Goal: Task Accomplishment & Management: Manage account settings

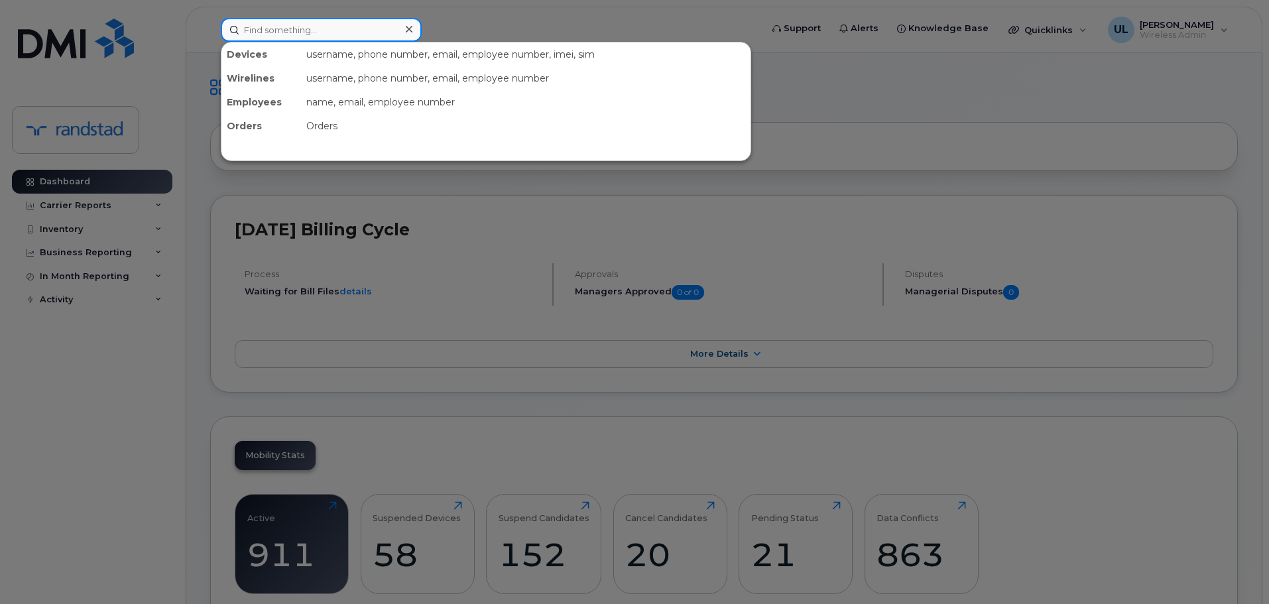
click at [361, 37] on input at bounding box center [321, 30] width 201 height 24
paste input "4384494894"
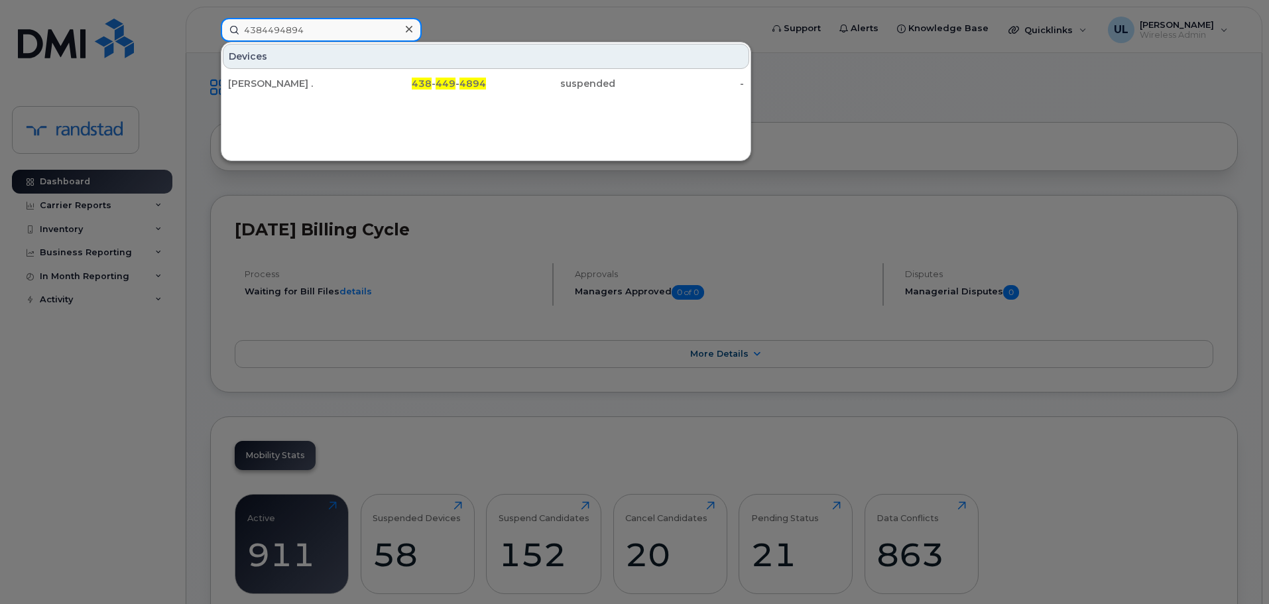
type input "4384494894"
drag, startPoint x: 336, startPoint y: 84, endPoint x: 349, endPoint y: 95, distance: 18.3
click at [335, 86] on div "[PERSON_NAME] ." at bounding box center [292, 83] width 129 height 13
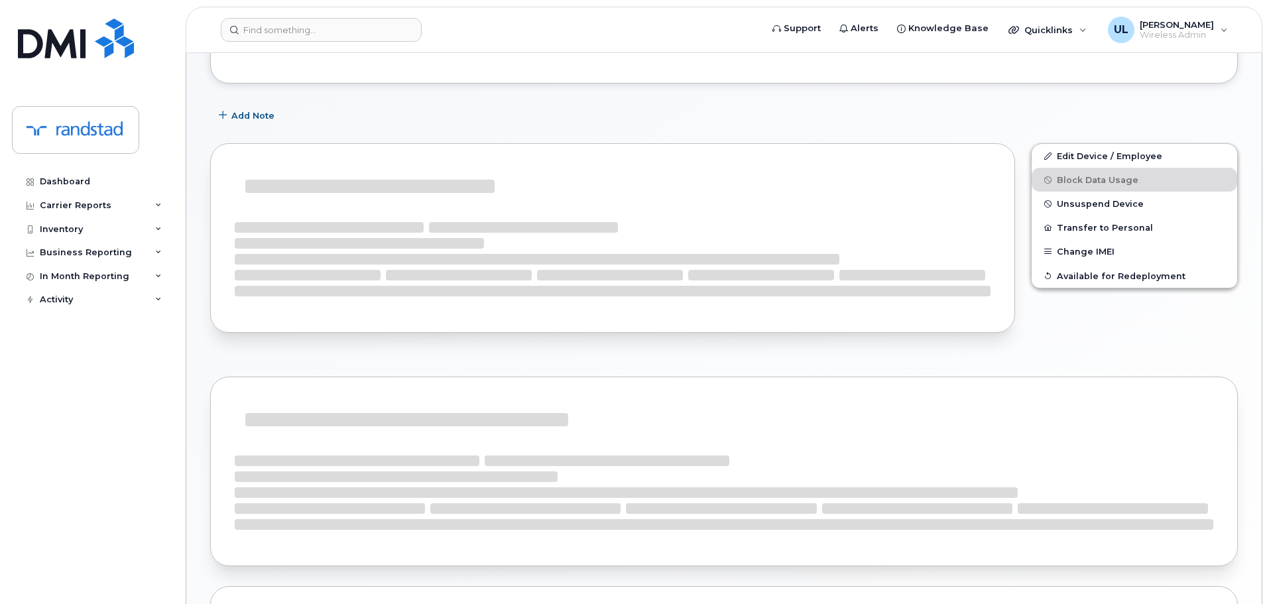
scroll to position [187, 0]
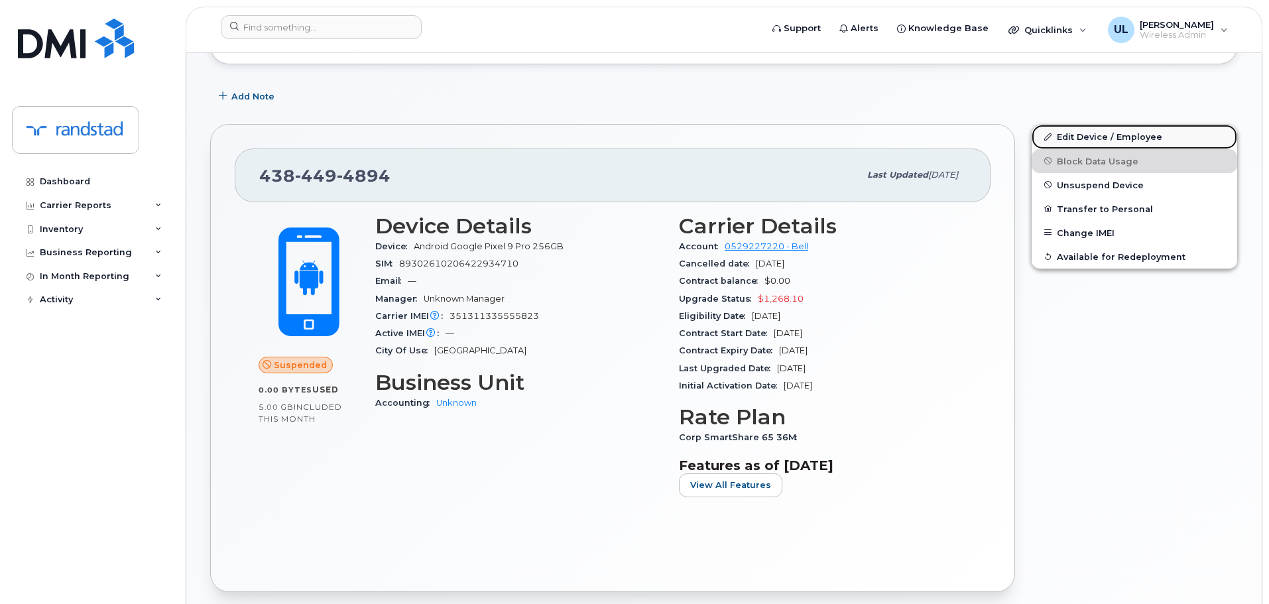
click at [1077, 143] on link "Edit Device / Employee" at bounding box center [1135, 137] width 206 height 24
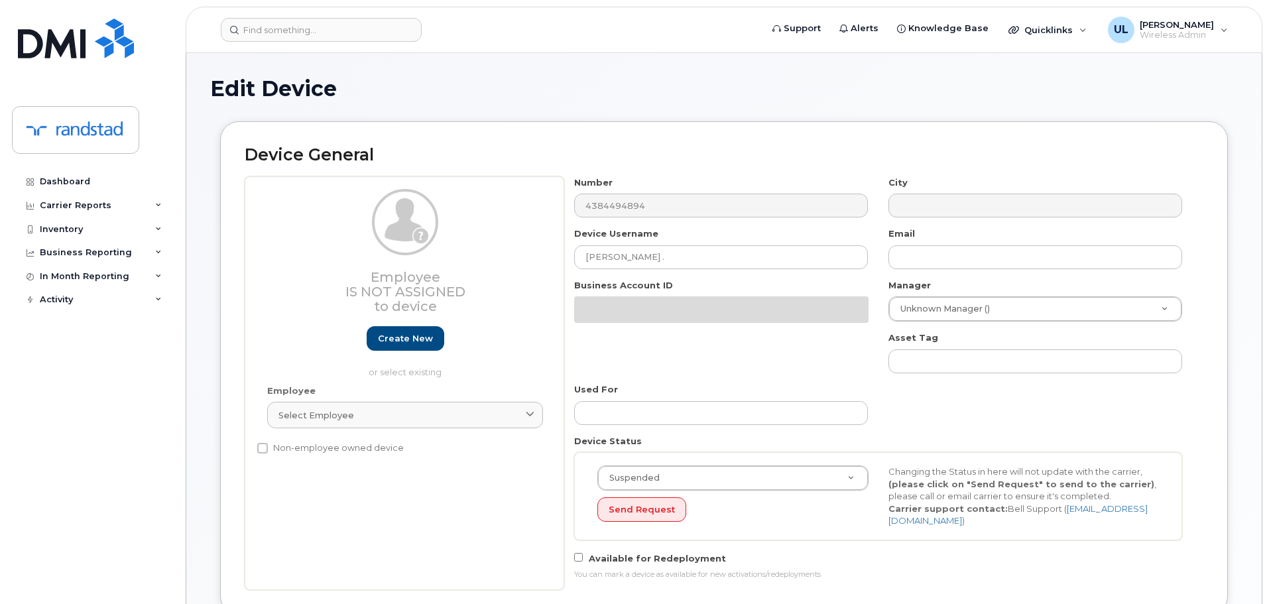
scroll to position [66, 0]
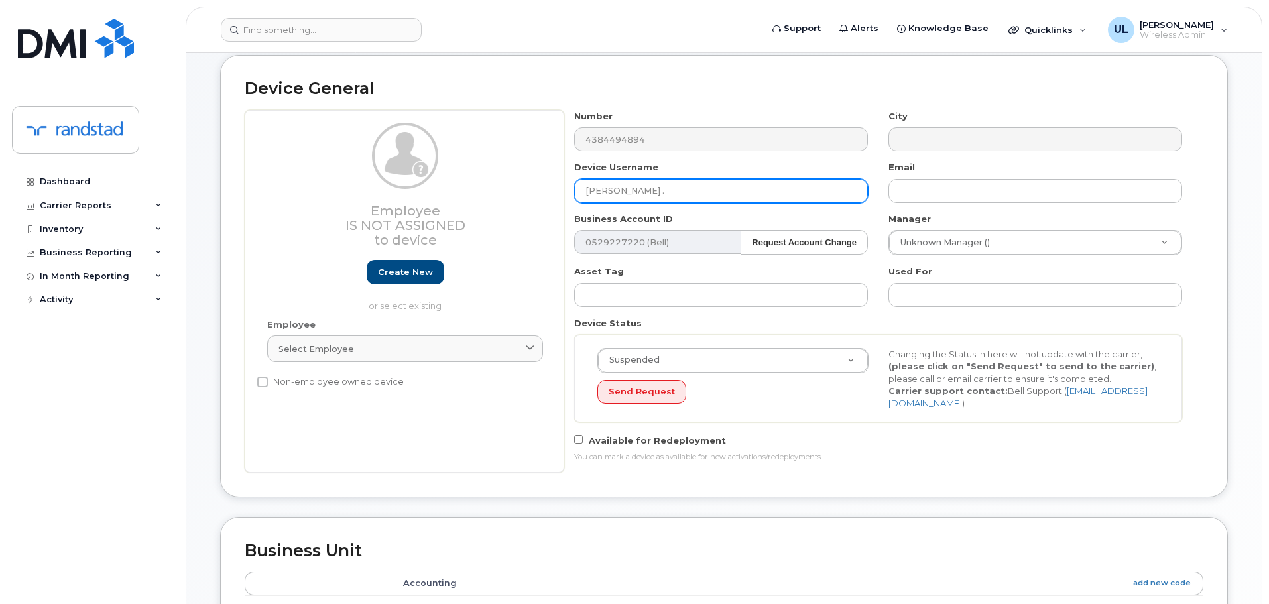
click at [777, 186] on input "[PERSON_NAME] ." at bounding box center [721, 191] width 294 height 24
paste input "christina konstantinidis"
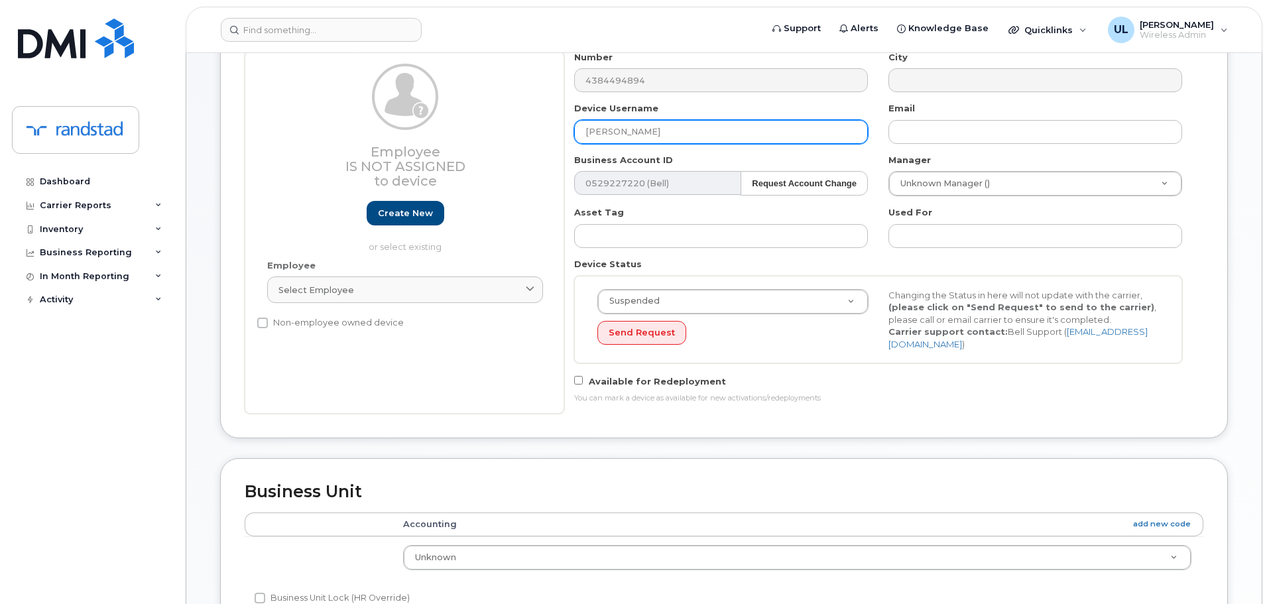
scroll to position [603, 0]
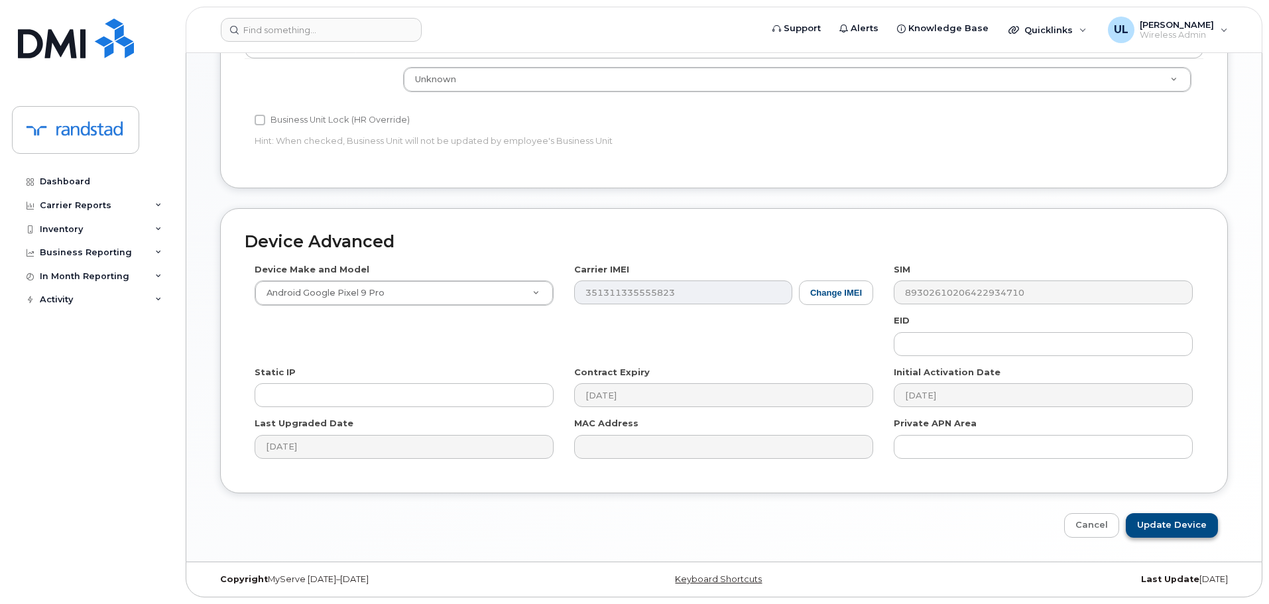
type input "[PERSON_NAME]"
click at [1152, 518] on input "Update Device" at bounding box center [1172, 525] width 92 height 25
type input "Saving..."
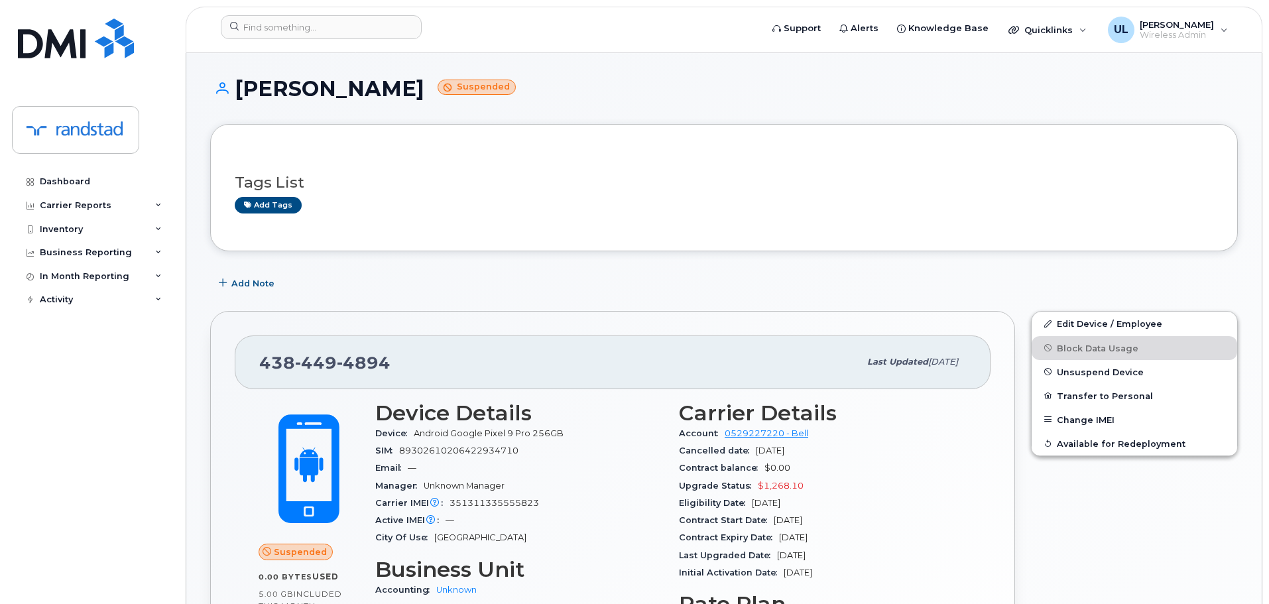
scroll to position [133, 0]
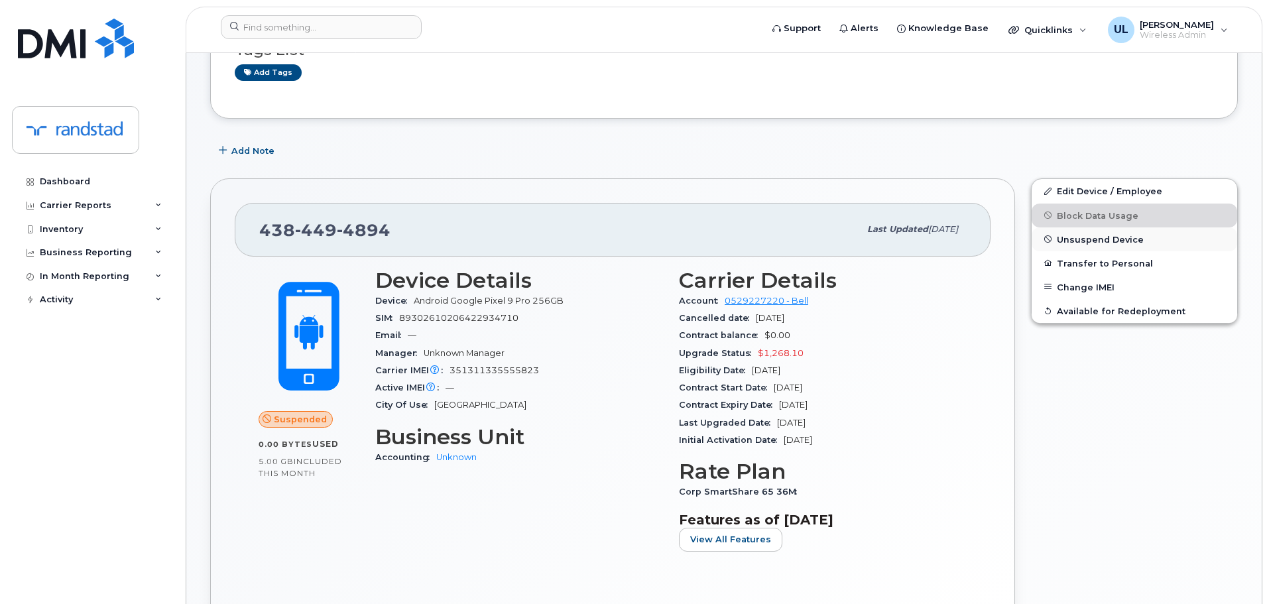
click at [1090, 239] on span "Unsuspend Device" at bounding box center [1100, 239] width 87 height 10
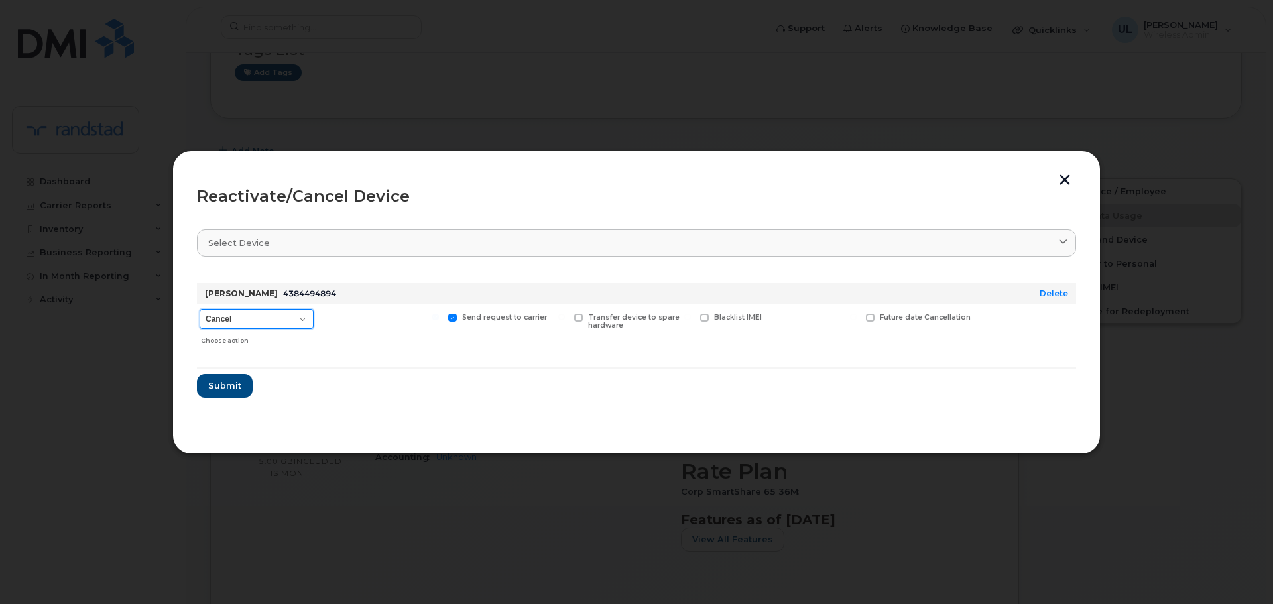
drag, startPoint x: 253, startPoint y: 314, endPoint x: 251, endPoint y: 322, distance: 8.7
click at [253, 314] on select "Cancel Suspend - Extend Suspension Reactivate" at bounding box center [257, 319] width 114 height 20
select select "[object Object]"
click at [200, 309] on select "Cancel Suspend - Extend Suspension Reactivate" at bounding box center [257, 319] width 114 height 20
click at [230, 391] on span "Submit" at bounding box center [224, 385] width 33 height 13
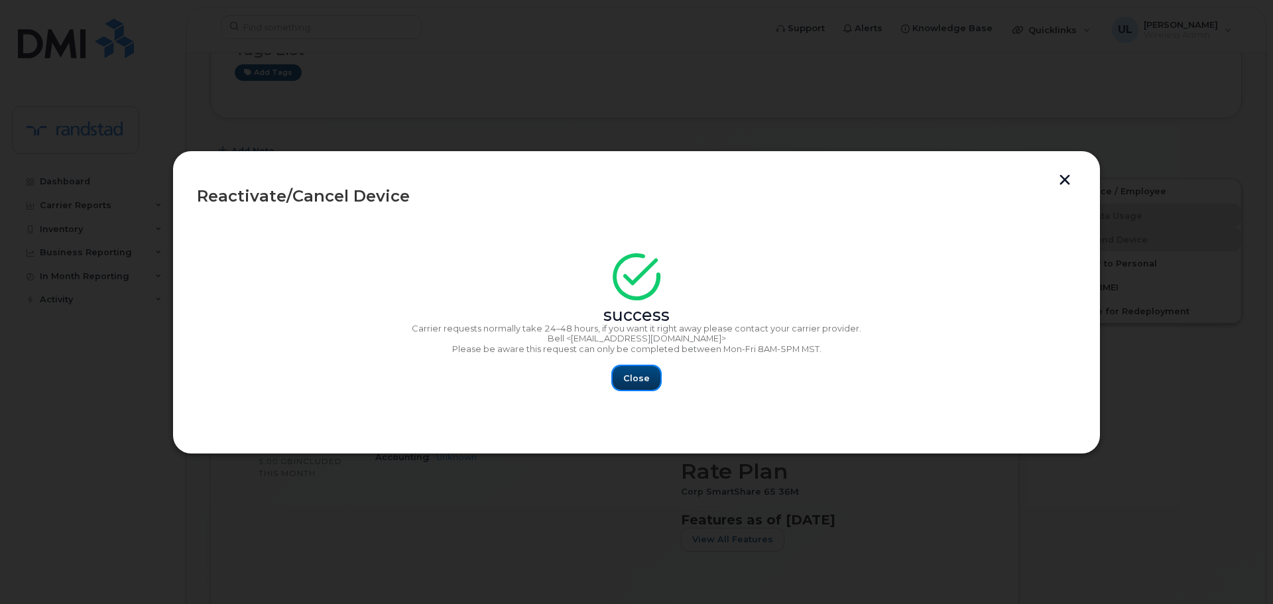
click at [644, 373] on span "Close" at bounding box center [636, 378] width 27 height 13
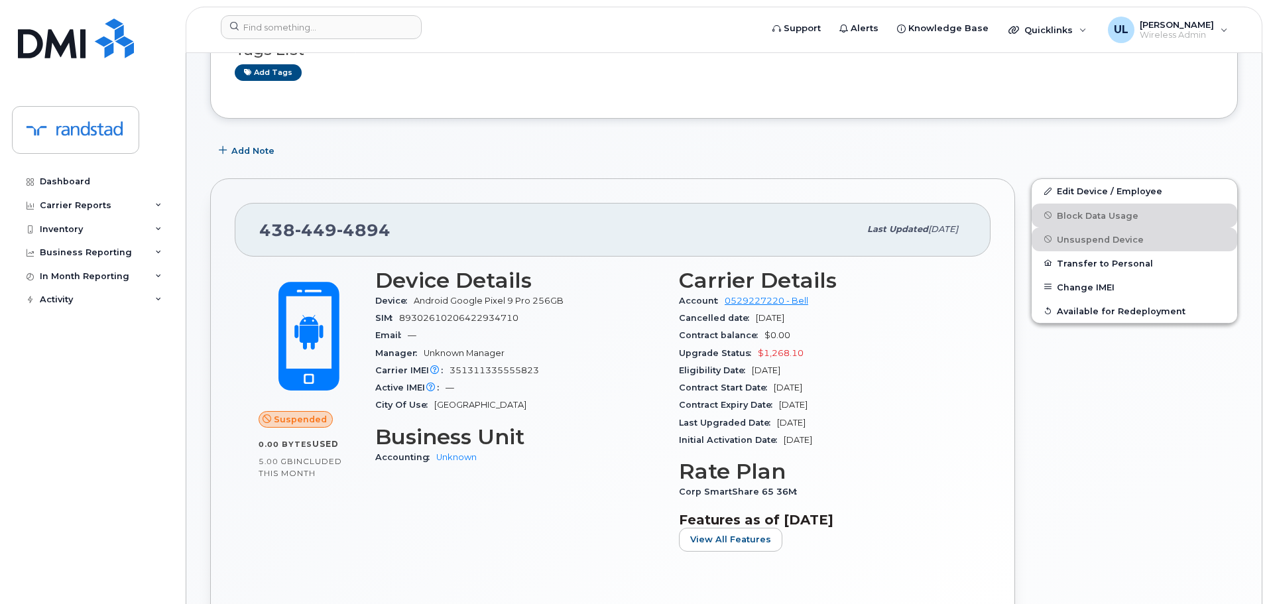
click at [627, 294] on div "Device Android Google Pixel 9 Pro 256GB" at bounding box center [519, 300] width 288 height 17
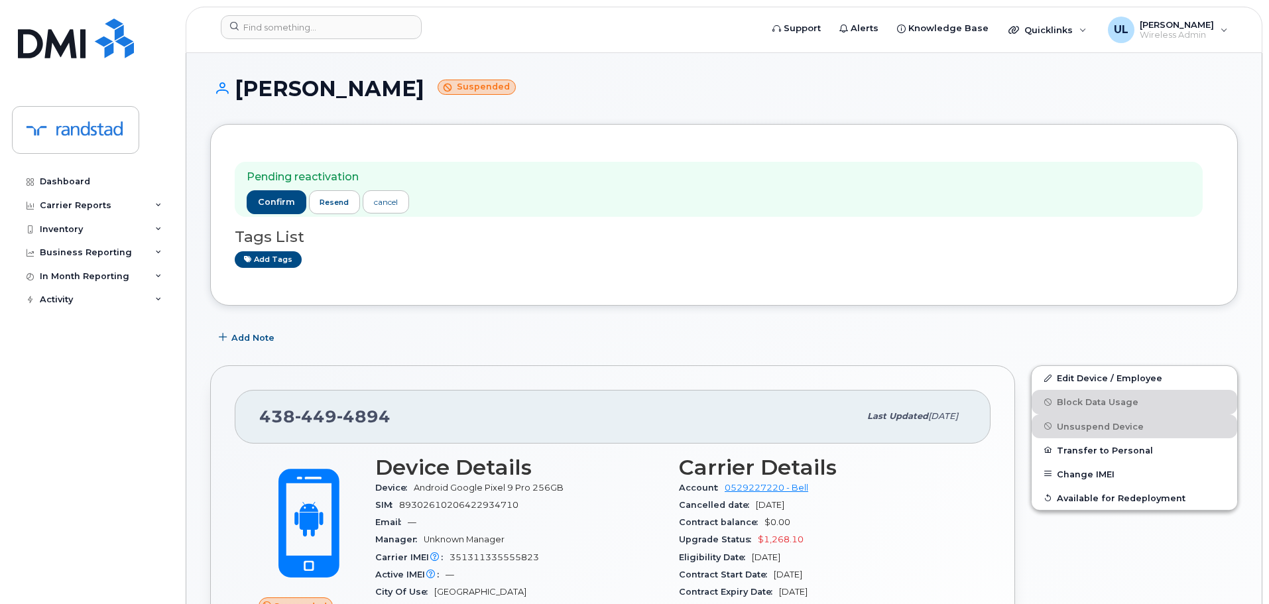
scroll to position [133, 0]
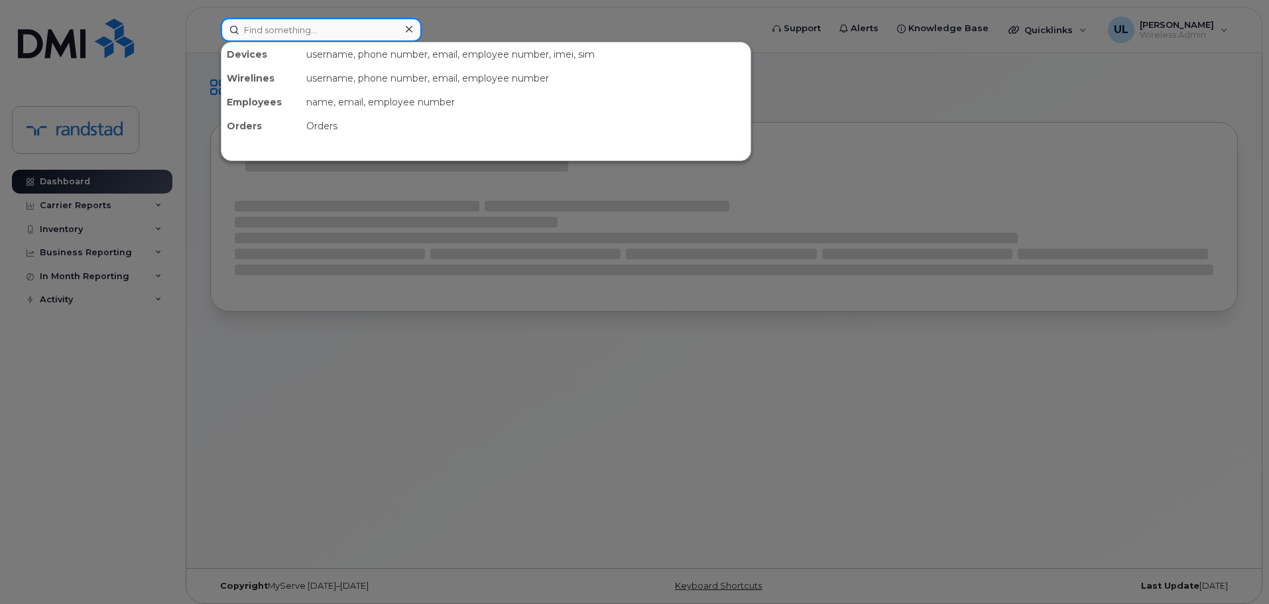
click at [320, 25] on input at bounding box center [321, 30] width 201 height 24
paste input "Carrie Nie"
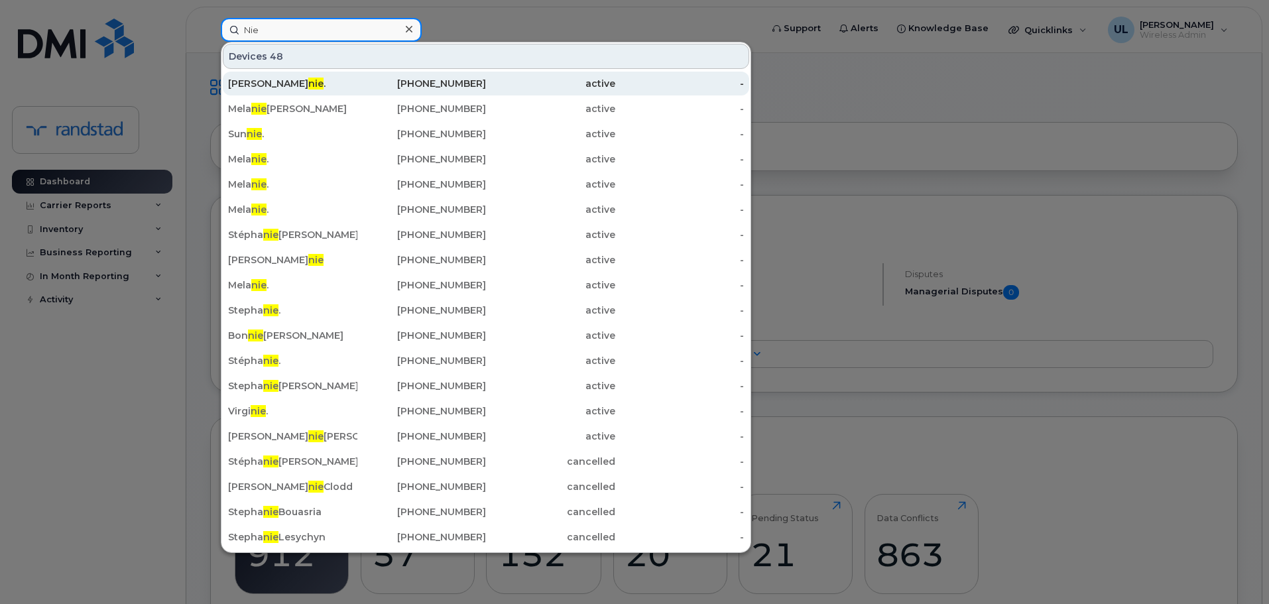
paste input "Carrie"
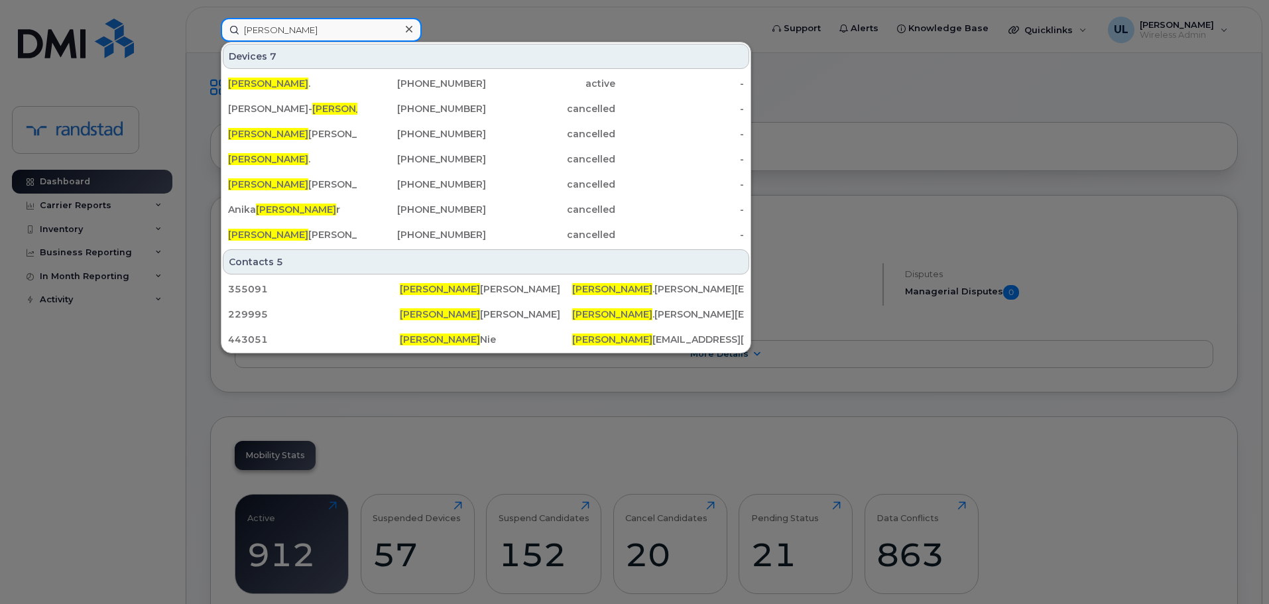
type input "Carrie"
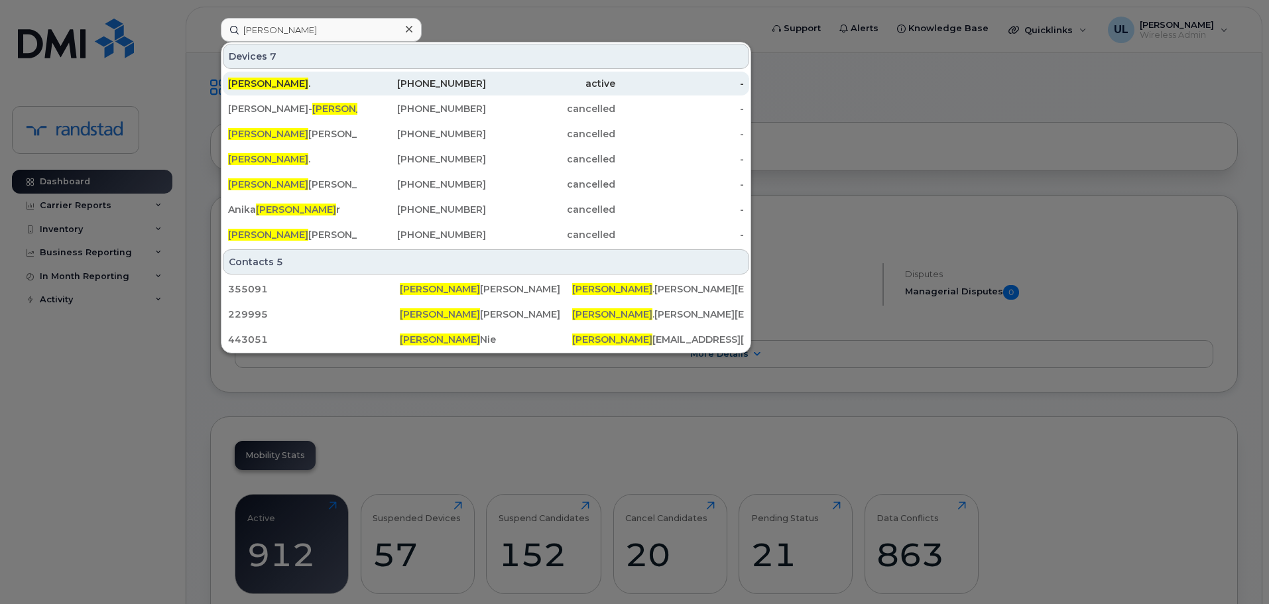
click at [301, 85] on div "Carrie ." at bounding box center [292, 83] width 129 height 13
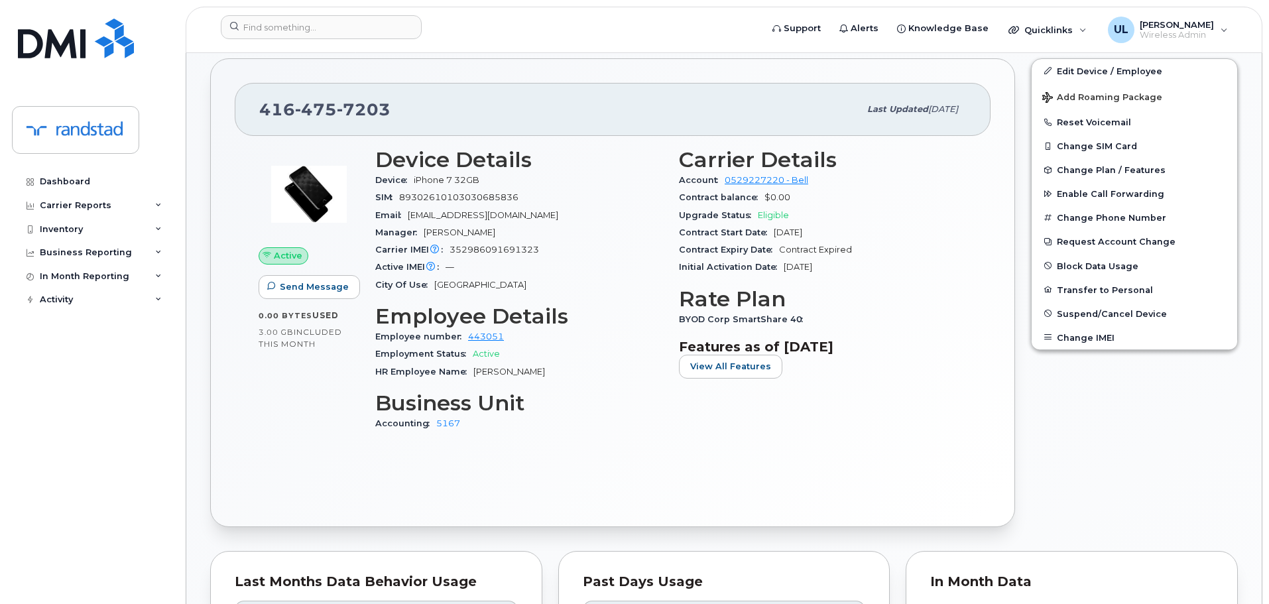
scroll to position [464, 0]
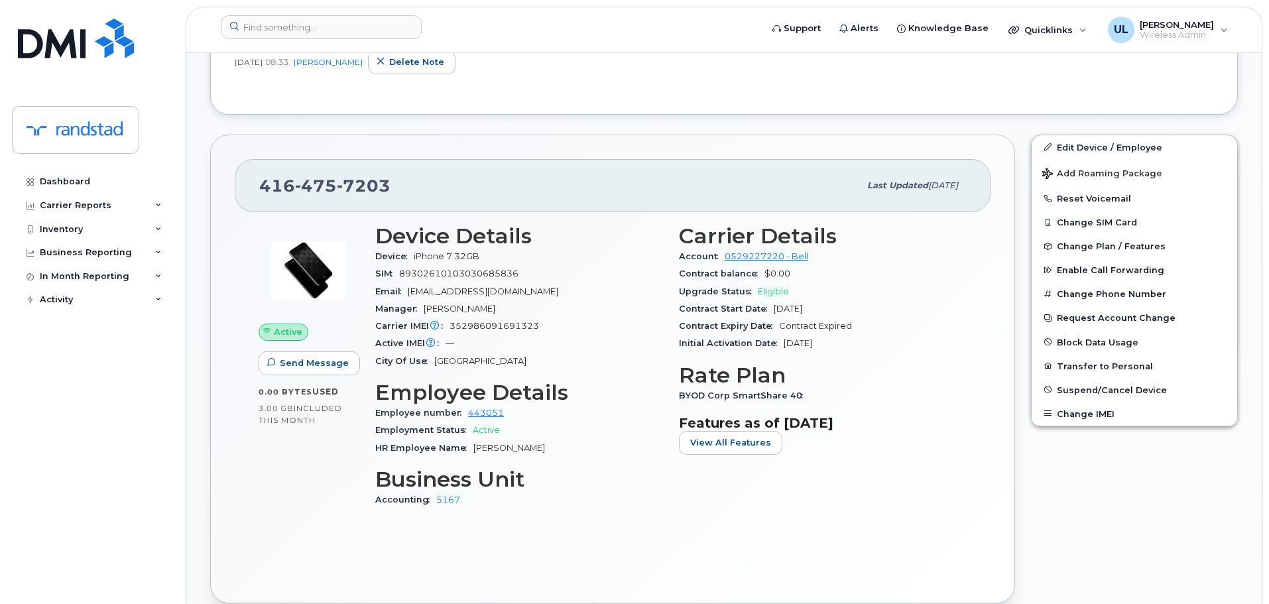
click at [332, 192] on span "475" at bounding box center [316, 186] width 42 height 20
copy span "416 475 7203"
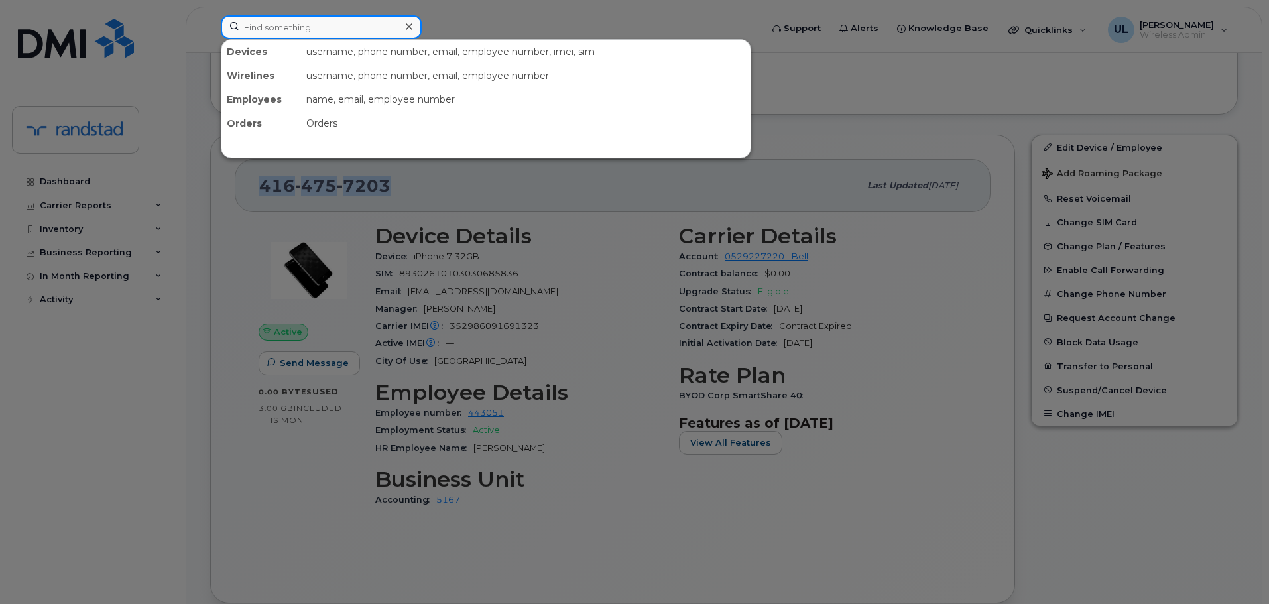
click at [335, 37] on input at bounding box center [321, 27] width 201 height 24
paste input "Lessard"
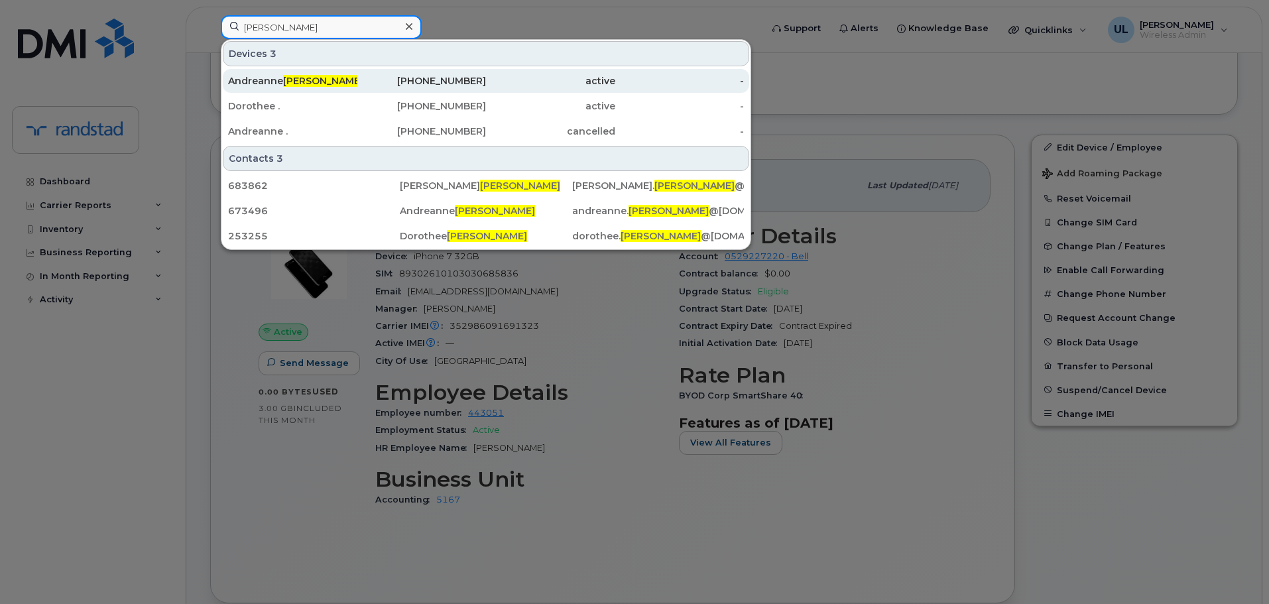
type input "Lessard"
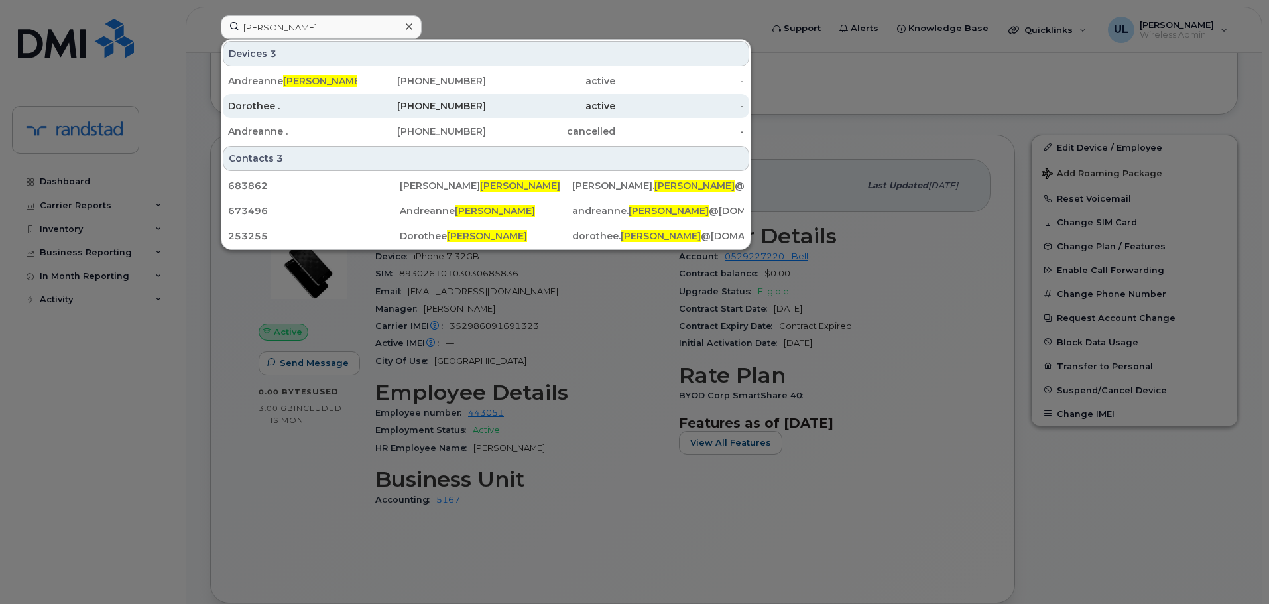
click at [373, 111] on div "418-569-0897" at bounding box center [421, 105] width 129 height 13
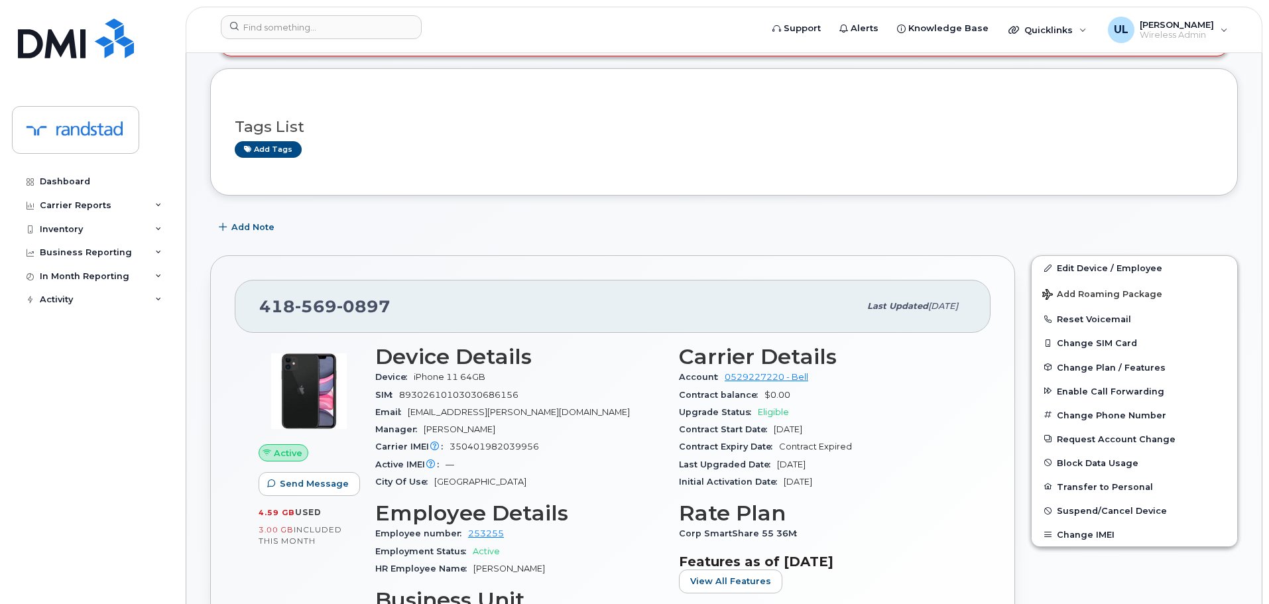
scroll to position [265, 0]
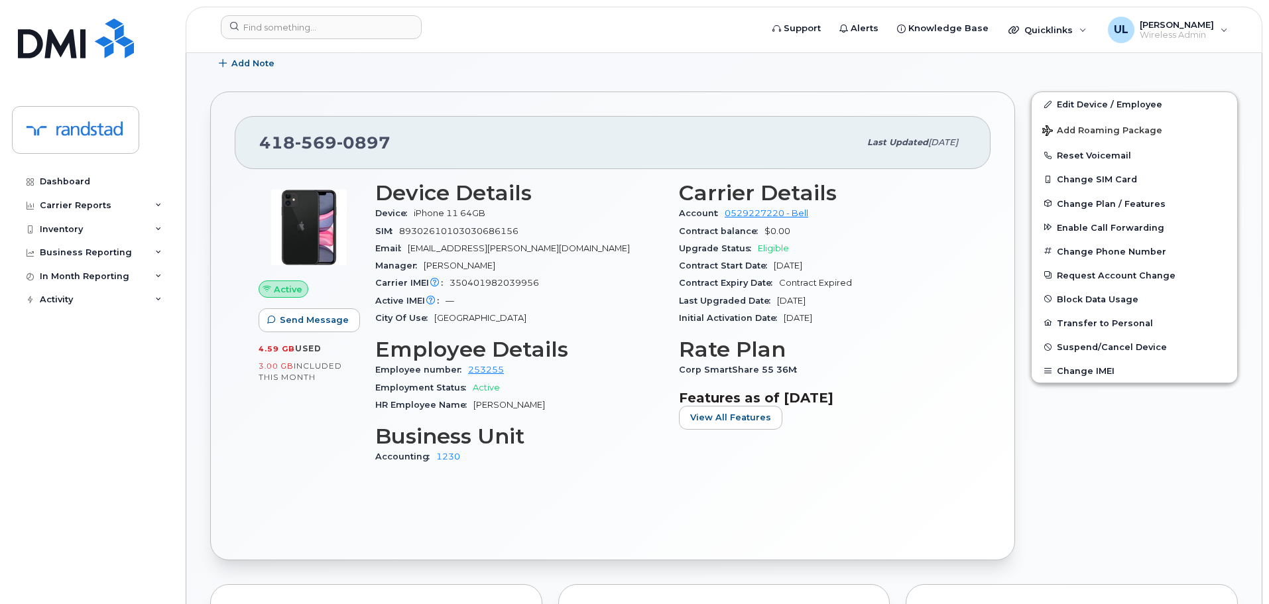
click at [302, 164] on div "418 569 0897 Last updated Oct 08, 2025" at bounding box center [613, 142] width 756 height 53
copy span "418 569 0897"
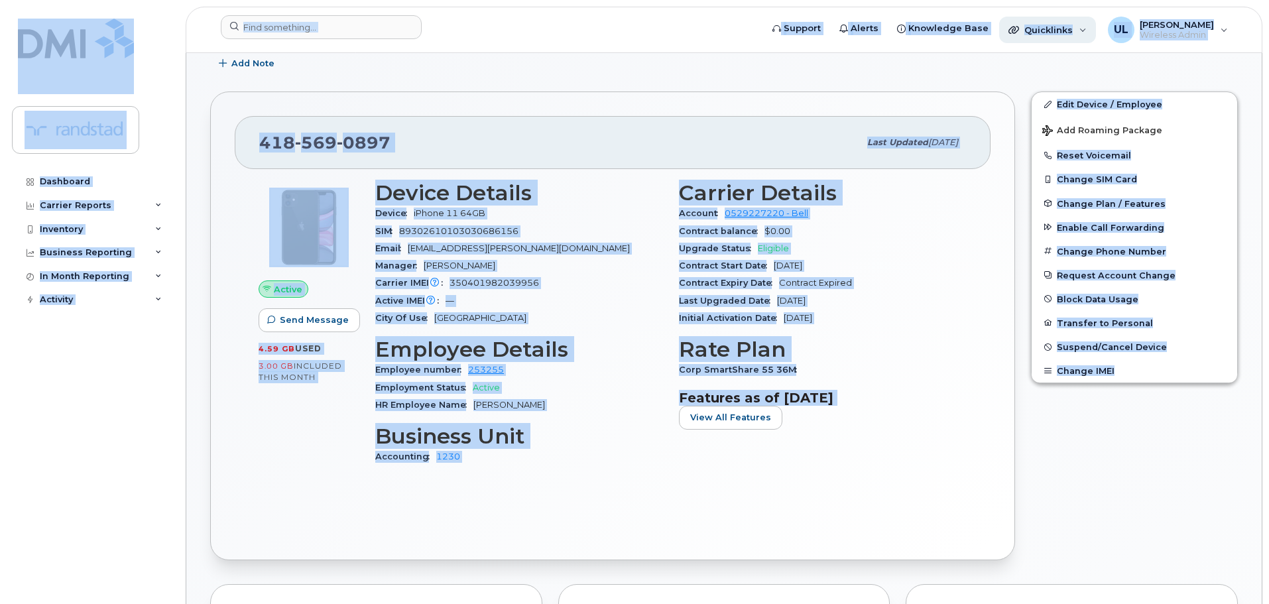
copy body "Support Alerts Knowledge Base Quicklinks Suspend / Cancel Device Change SIM Car…"
click at [320, 157] on div "418 569 0897 Last updated Oct 08, 2025" at bounding box center [613, 142] width 756 height 53
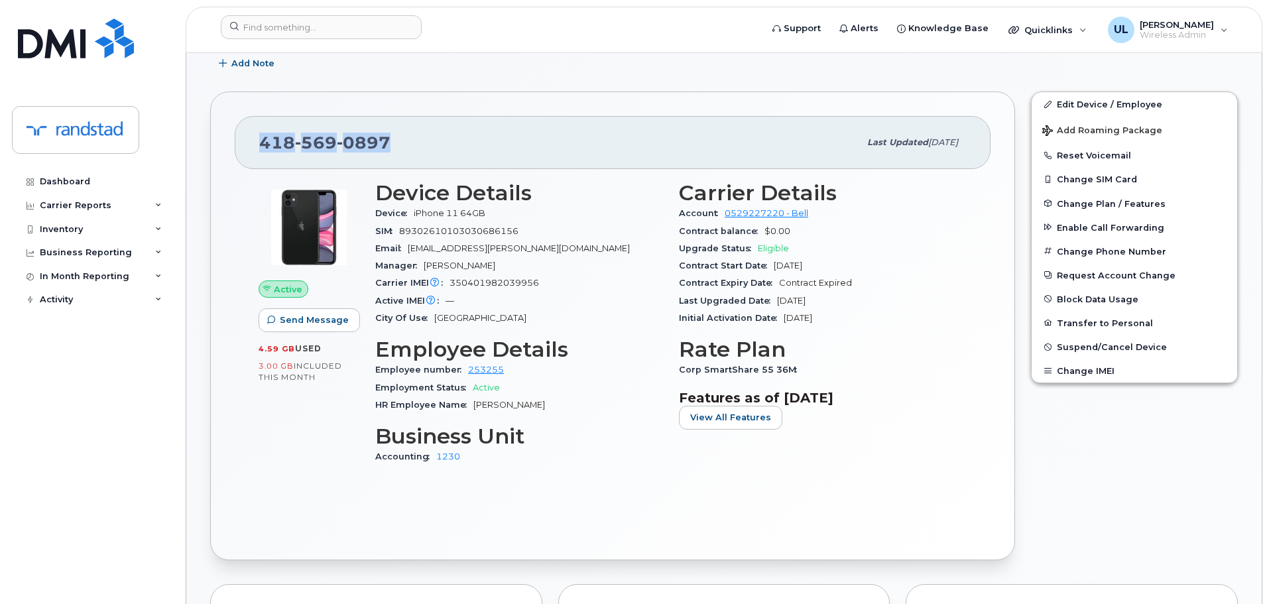
click at [320, 157] on div "418 569 0897 Last updated Oct 08, 2025" at bounding box center [613, 142] width 756 height 53
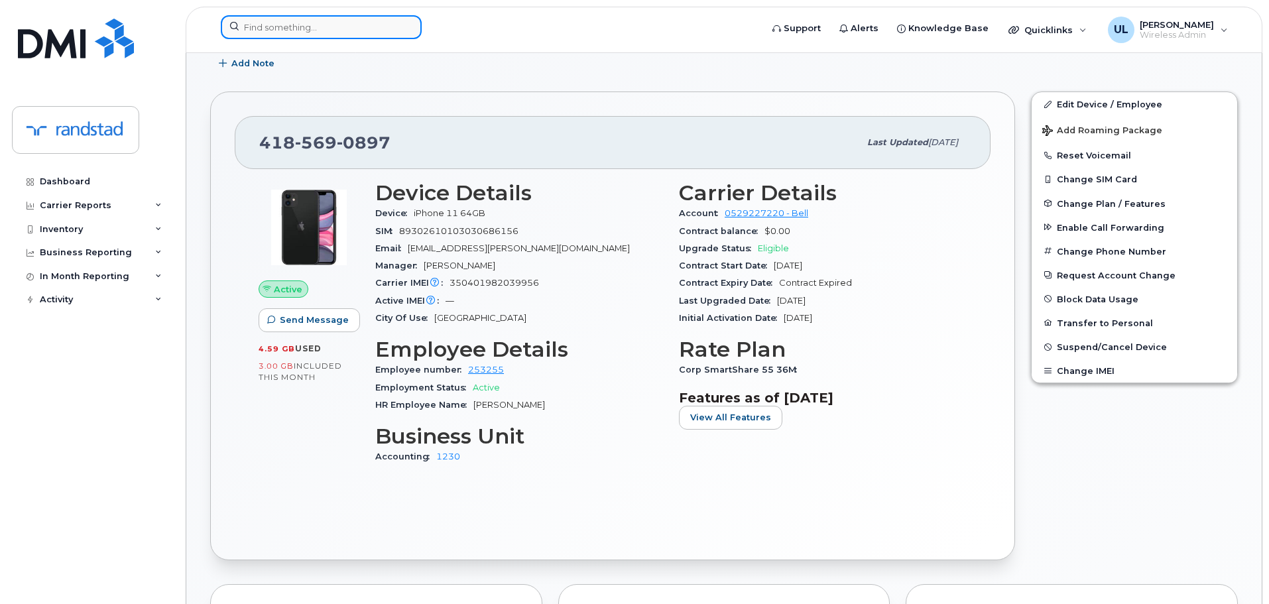
click at [351, 38] on input at bounding box center [321, 27] width 201 height 24
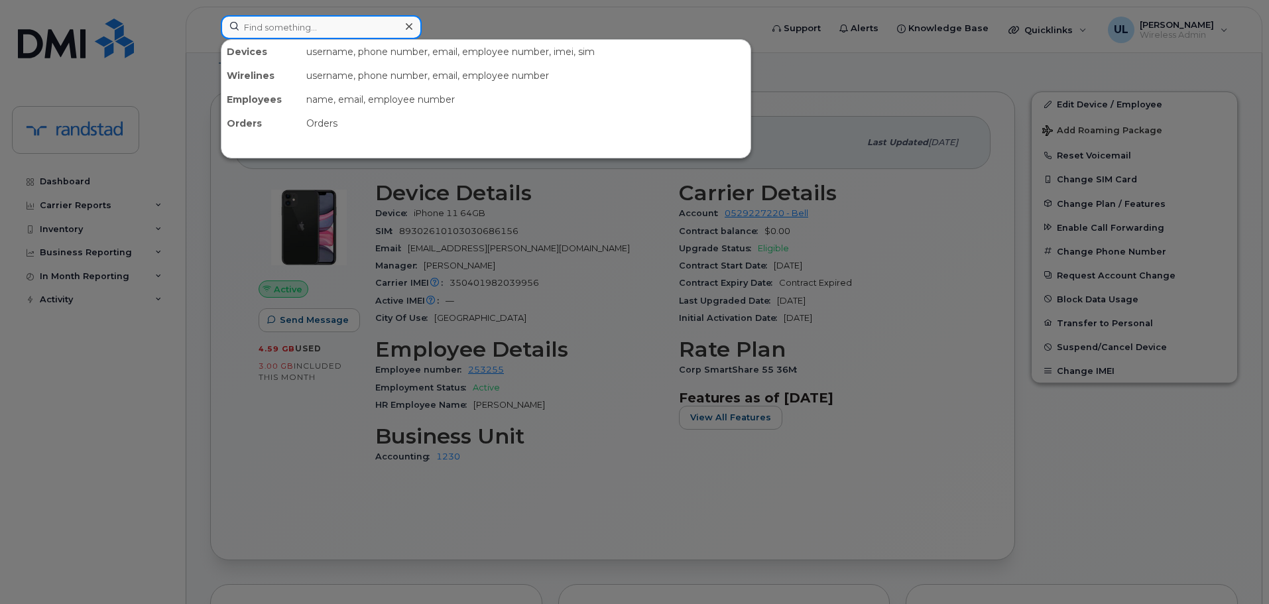
click at [347, 31] on input at bounding box center [321, 27] width 201 height 24
paste input "Michelle Sou"
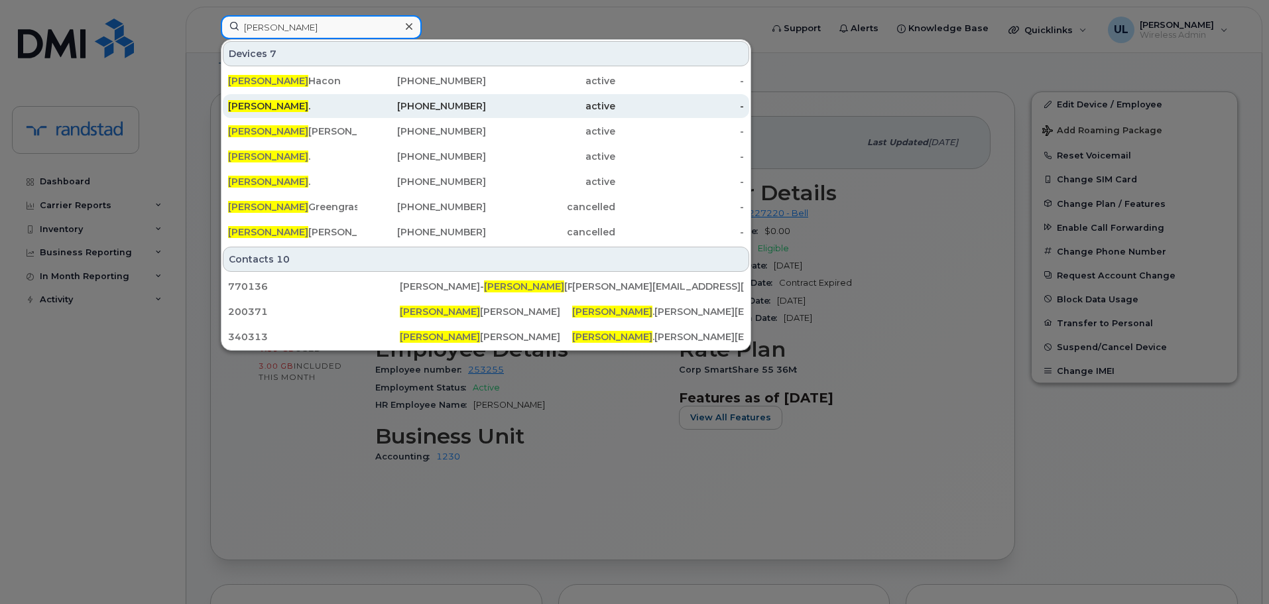
type input "[PERSON_NAME]"
click at [339, 103] on div "Michelle ." at bounding box center [292, 105] width 129 height 13
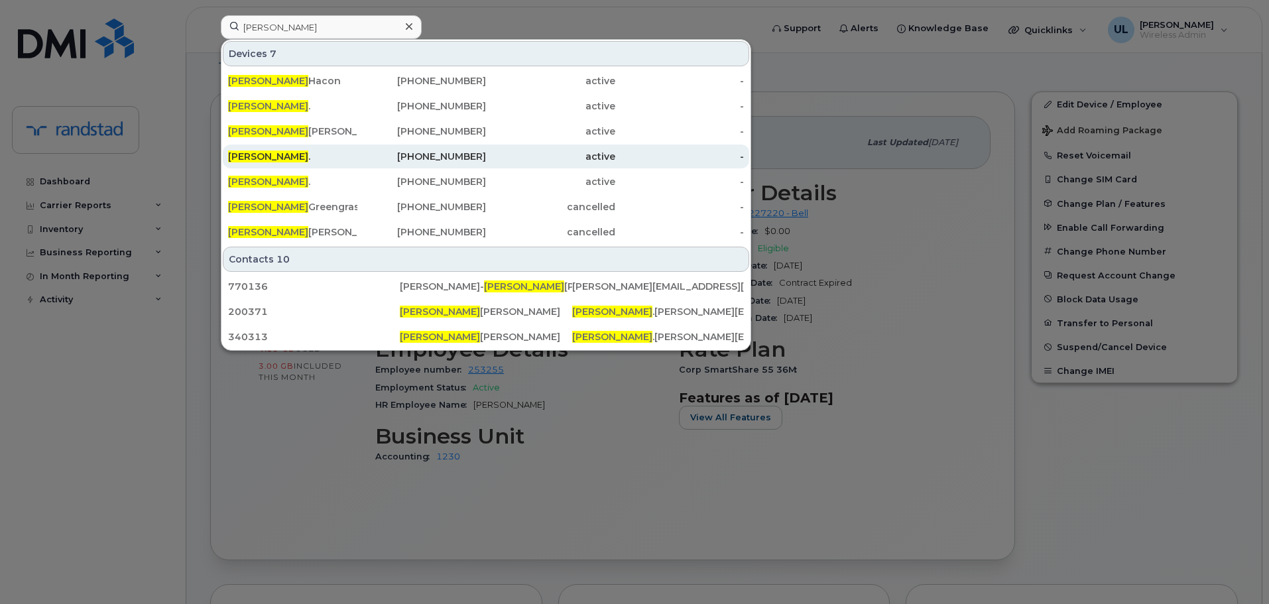
click at [324, 151] on div "Michelle ." at bounding box center [292, 156] width 129 height 13
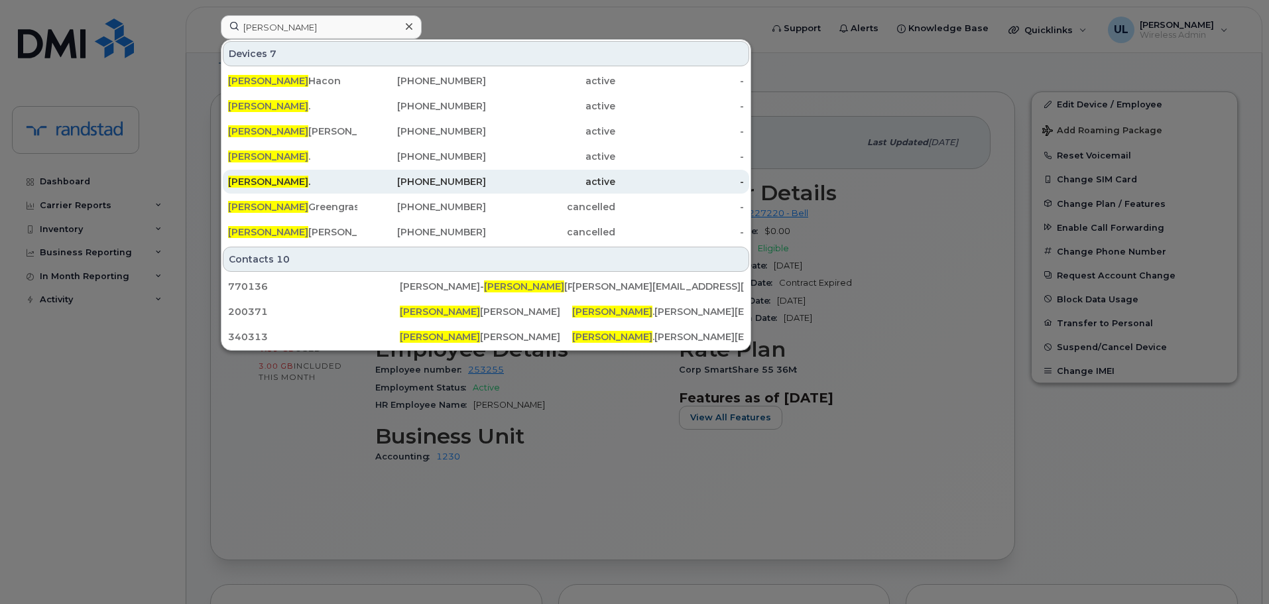
click at [317, 184] on div "Michelle ." at bounding box center [292, 181] width 129 height 13
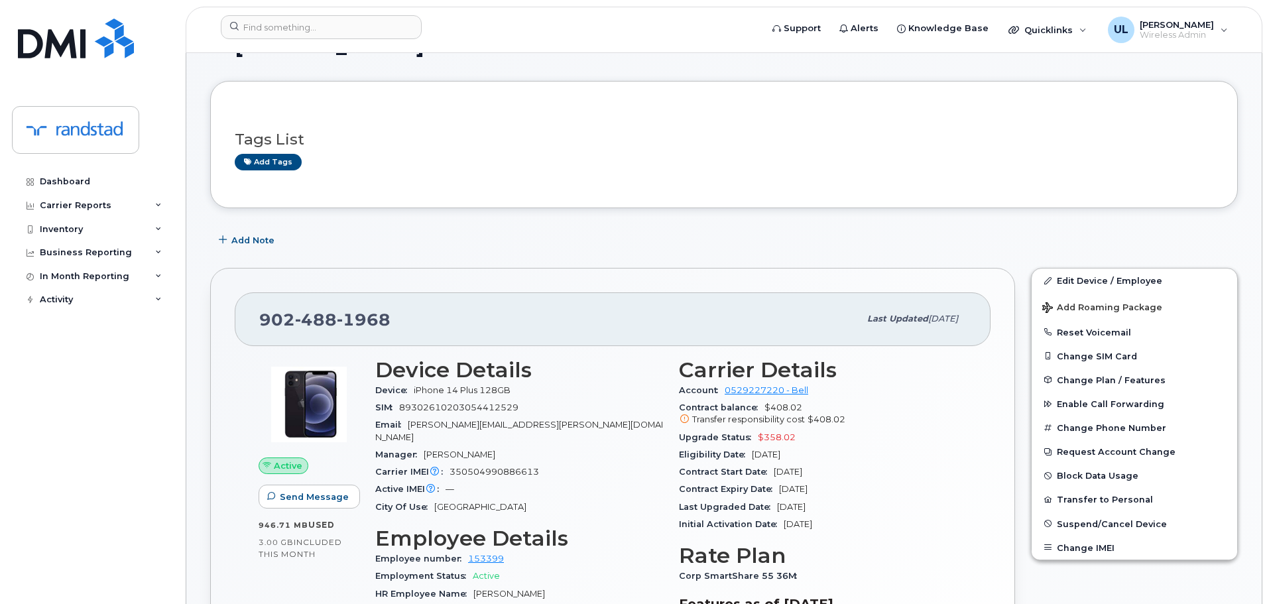
scroll to position [66, 0]
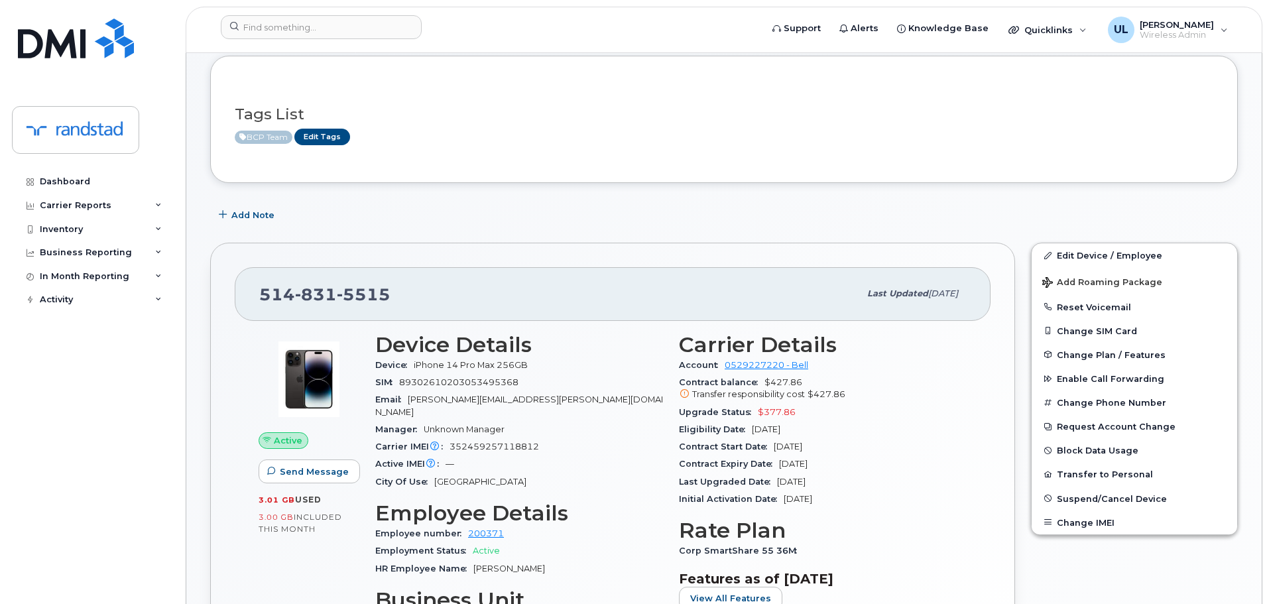
scroll to position [133, 0]
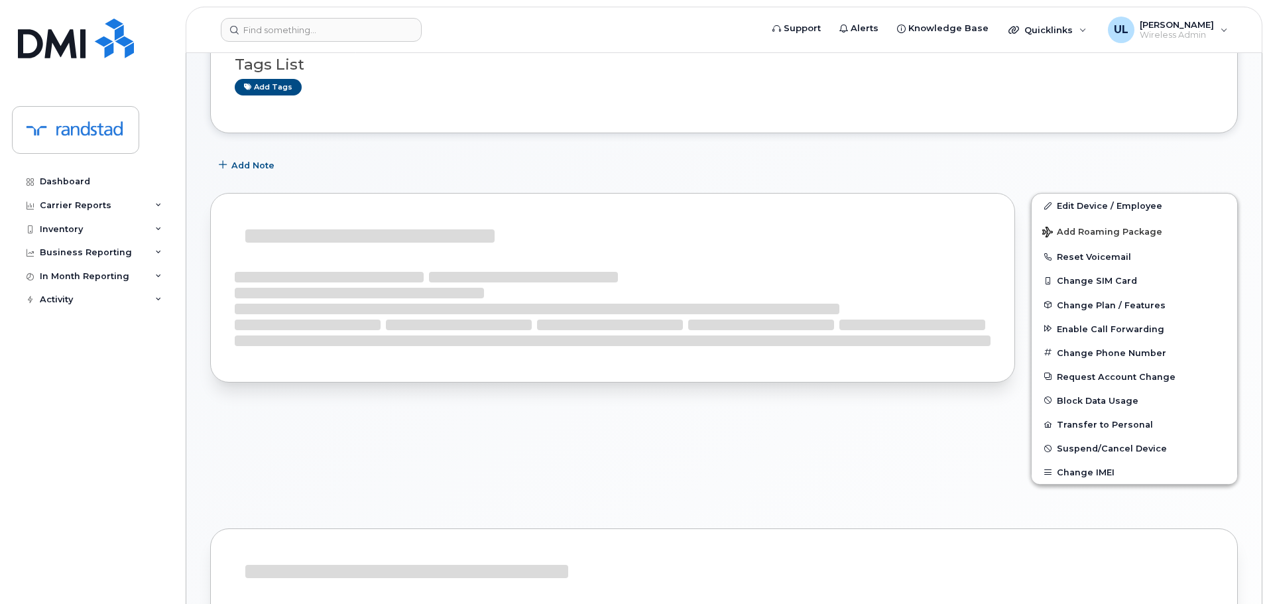
scroll to position [133, 0]
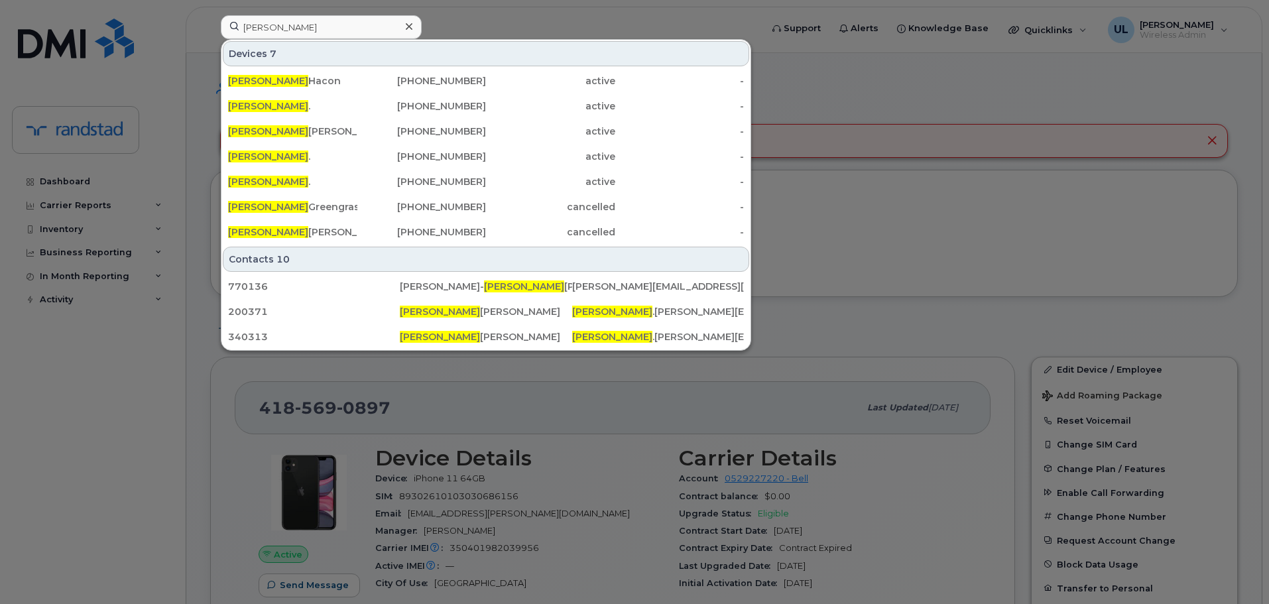
scroll to position [265, 0]
